Goal: Go to known website: Access a specific website the user already knows

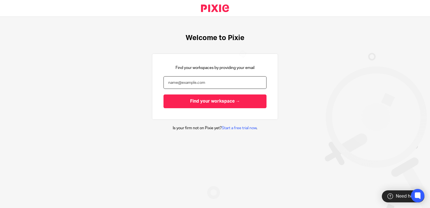
drag, startPoint x: 0, startPoint y: 0, endPoint x: 168, endPoint y: 78, distance: 185.2
click at [168, 78] on input "email" at bounding box center [214, 82] width 103 height 13
type input "[PERSON_NAME][EMAIL_ADDRESS][DOMAIN_NAME]"
click at [163, 94] on input "Find your workspace →" at bounding box center [214, 101] width 103 height 14
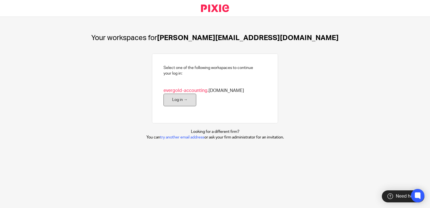
click at [196, 97] on link "Log in →" at bounding box center [179, 99] width 33 height 13
